Goal: Complete application form

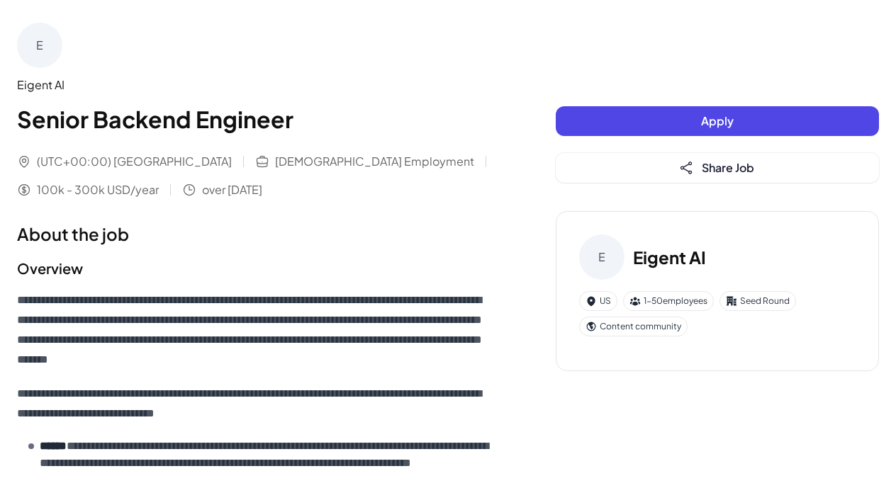
click at [709, 123] on span "Apply" at bounding box center [717, 120] width 33 height 15
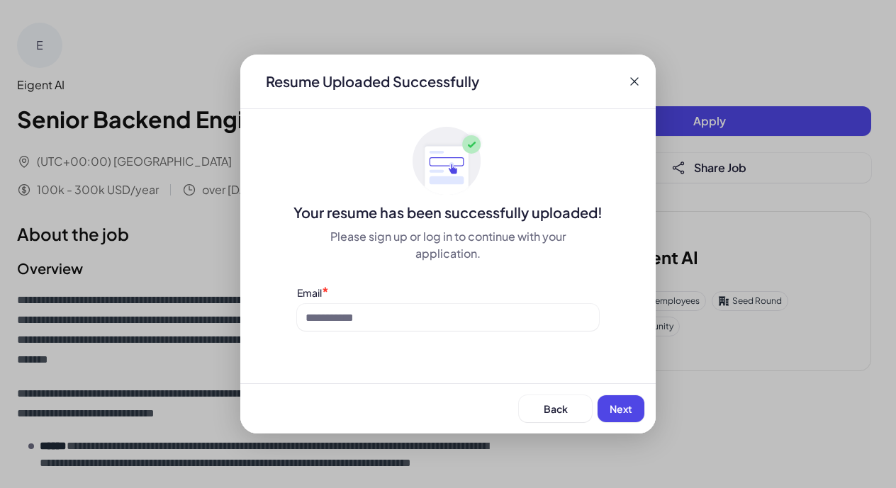
click at [564, 334] on div "Resume Uploaded Successfully Your resume has been successfully uploaded! Please…" at bounding box center [447, 244] width 415 height 379
click at [508, 313] on input at bounding box center [448, 317] width 302 height 27
type input "**********"
click at [618, 403] on span "Next" at bounding box center [620, 409] width 23 height 13
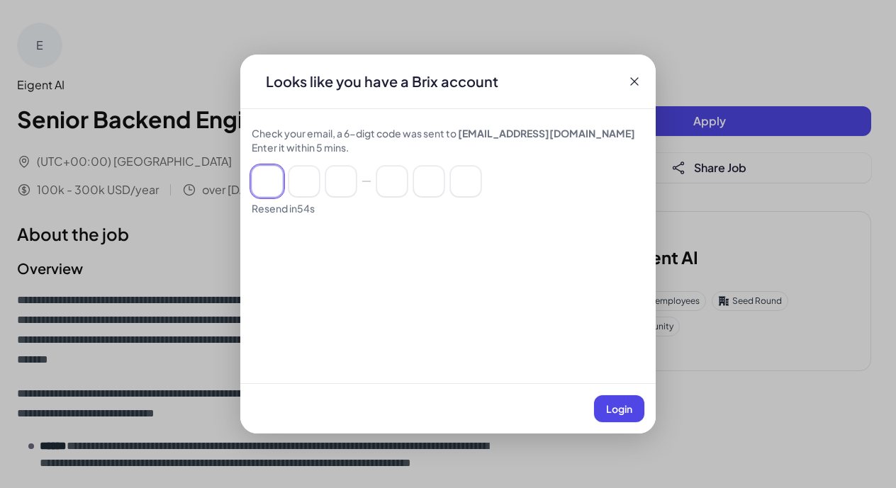
click at [255, 175] on input at bounding box center [267, 181] width 31 height 31
paste input "******"
type input "*"
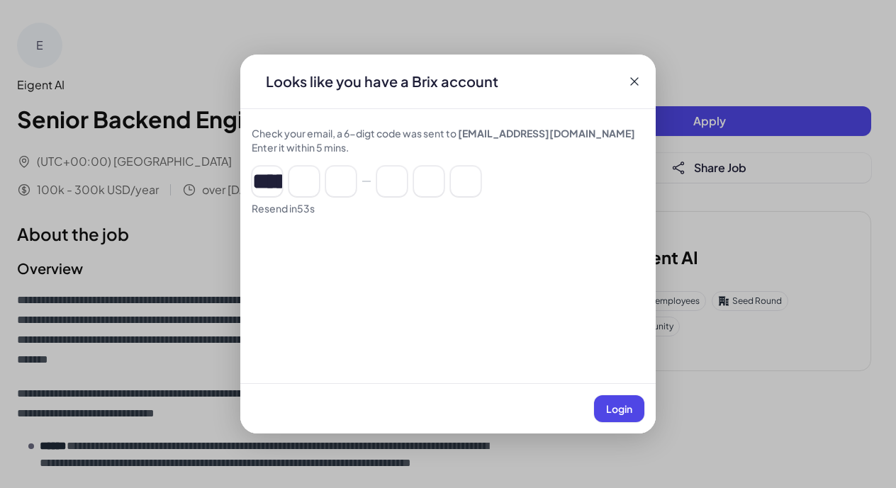
type input "*"
click at [625, 414] on span "Login" at bounding box center [619, 409] width 26 height 13
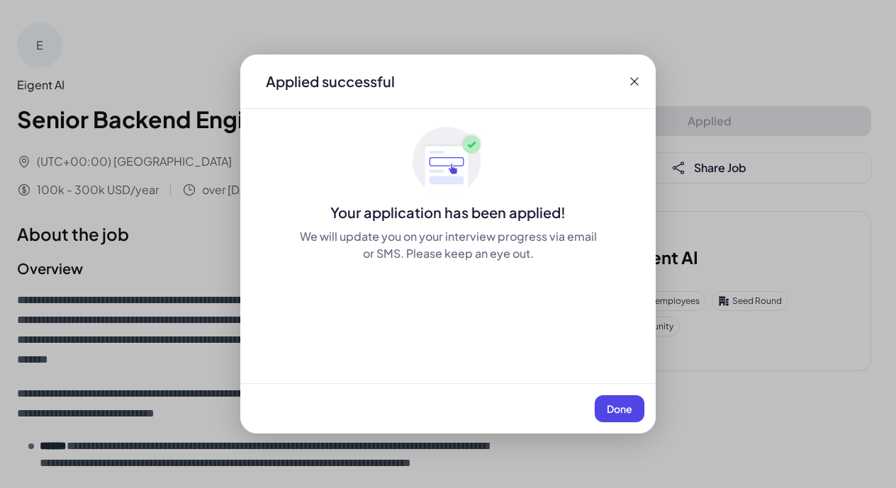
click at [628, 76] on icon at bounding box center [634, 81] width 14 height 14
